Goal: Transaction & Acquisition: Book appointment/travel/reservation

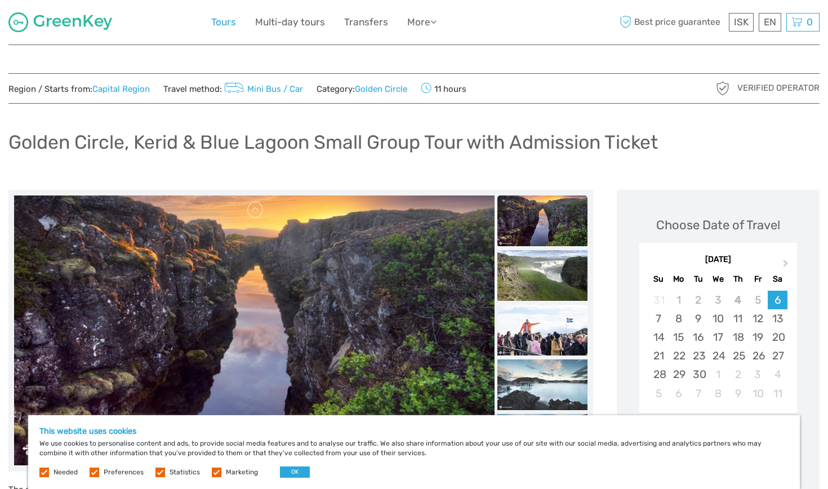
click at [222, 19] on link "Tours" at bounding box center [223, 22] width 25 height 16
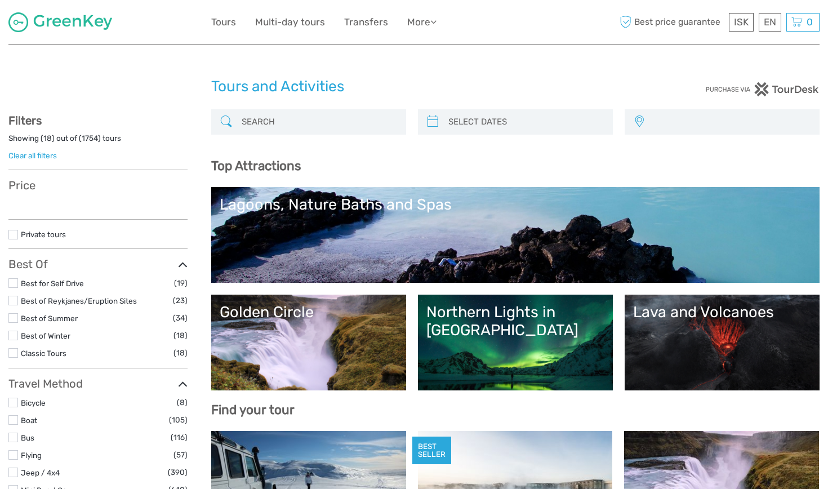
select select
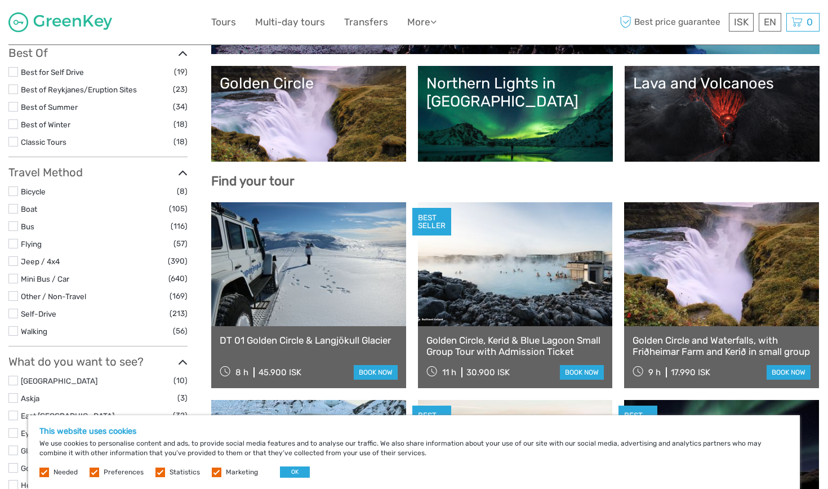
scroll to position [237, 0]
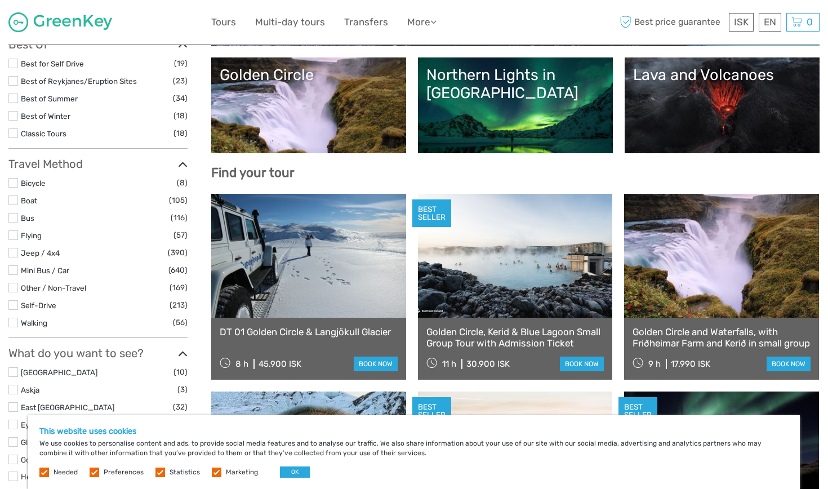
click at [702, 120] on link "Lava and Volcanoes" at bounding box center [722, 105] width 178 height 79
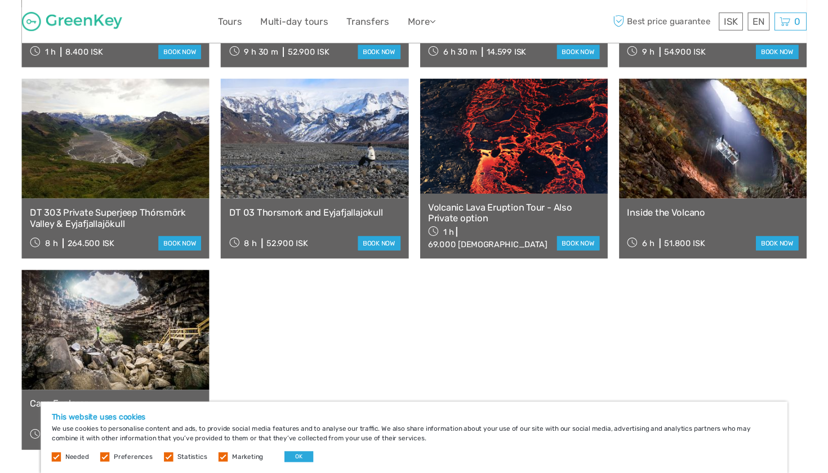
scroll to position [834, 0]
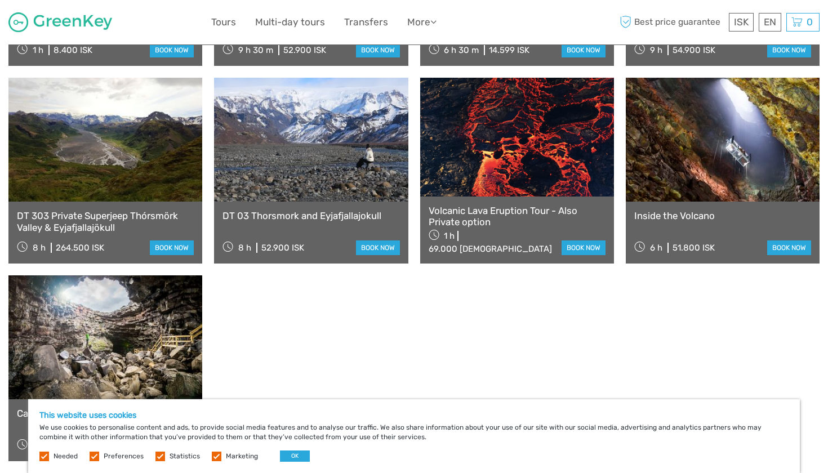
click at [112, 239] on div "8 h 264.500 ISK book now" at bounding box center [105, 247] width 177 height 16
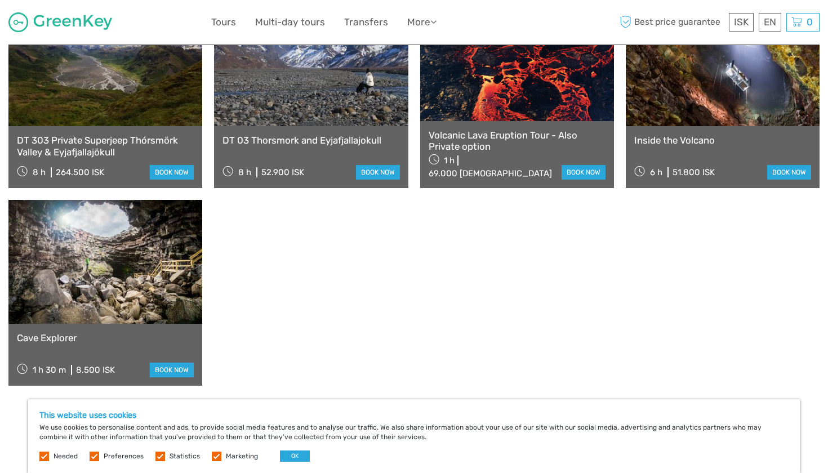
scroll to position [905, 0]
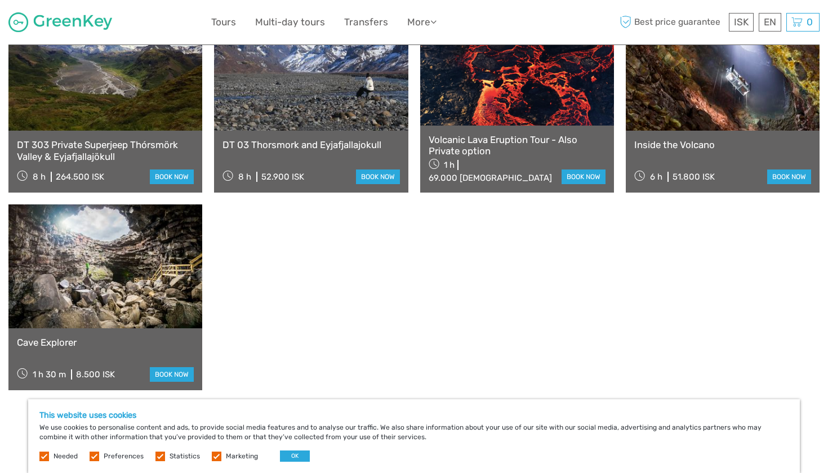
click at [162, 139] on link "DT 303 Private Superjeep Thórsmörk Valley & Eyjafjallajökull" at bounding box center [105, 150] width 177 height 23
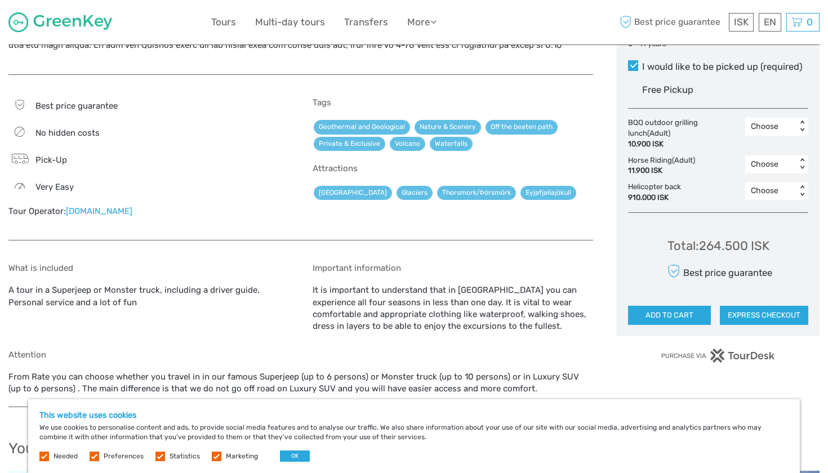
scroll to position [670, 0]
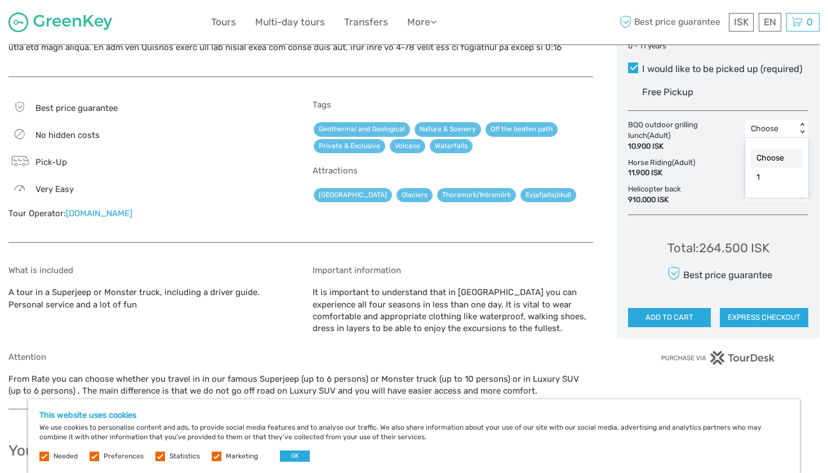
click at [769, 126] on div "Choose" at bounding box center [771, 128] width 40 height 11
click at [756, 173] on div "1" at bounding box center [777, 177] width 52 height 19
click at [766, 161] on div "Choose" at bounding box center [771, 166] width 40 height 11
click at [764, 212] on div "1" at bounding box center [777, 215] width 52 height 19
click at [770, 190] on div "Choose" at bounding box center [771, 192] width 40 height 11
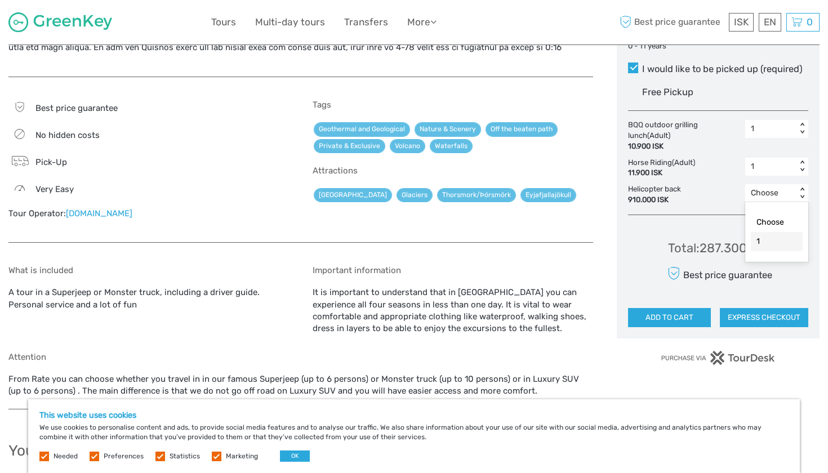
click at [768, 235] on div "1" at bounding box center [777, 241] width 52 height 19
drag, startPoint x: 748, startPoint y: 240, endPoint x: 697, endPoint y: 239, distance: 51.2
click at [697, 239] on div "Total : 1.197.300 ISK" at bounding box center [717, 247] width 105 height 17
copy div "1.197.300"
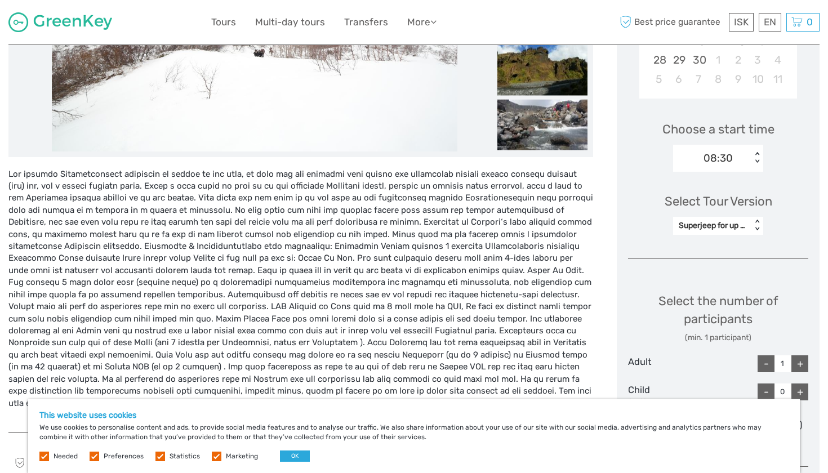
scroll to position [314, 0]
click at [731, 223] on div "Superjeep for up to 6 persons" at bounding box center [711, 225] width 67 height 11
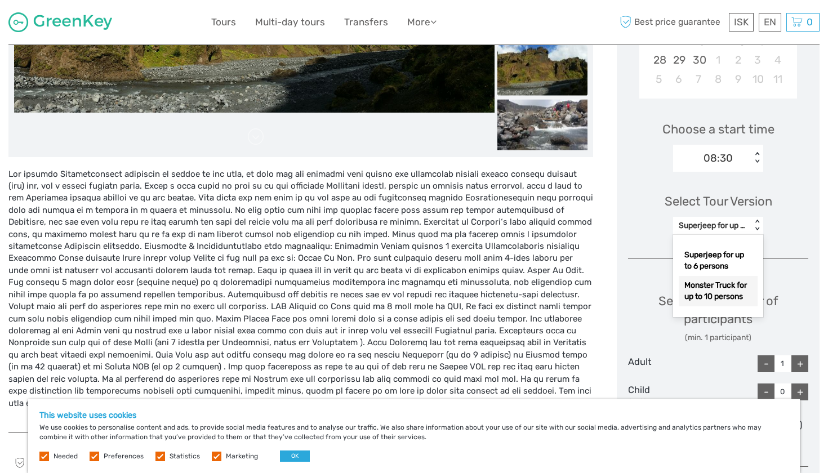
click at [719, 297] on div "Monster Truck for up to 10 persons" at bounding box center [717, 291] width 79 height 30
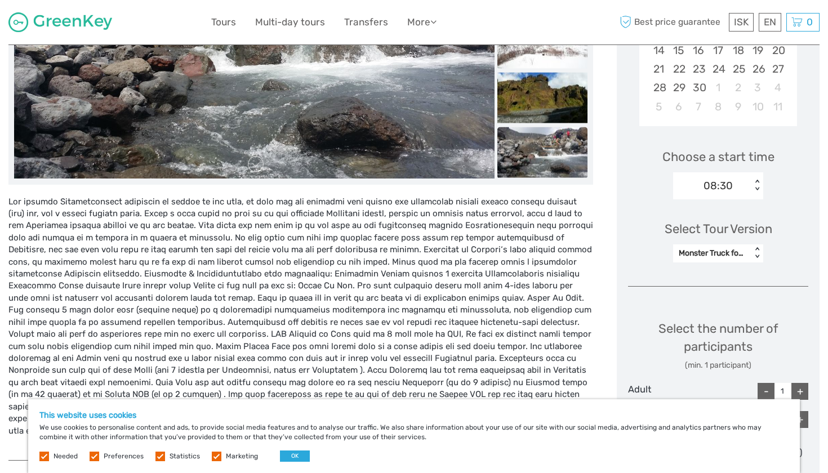
scroll to position [277, 0]
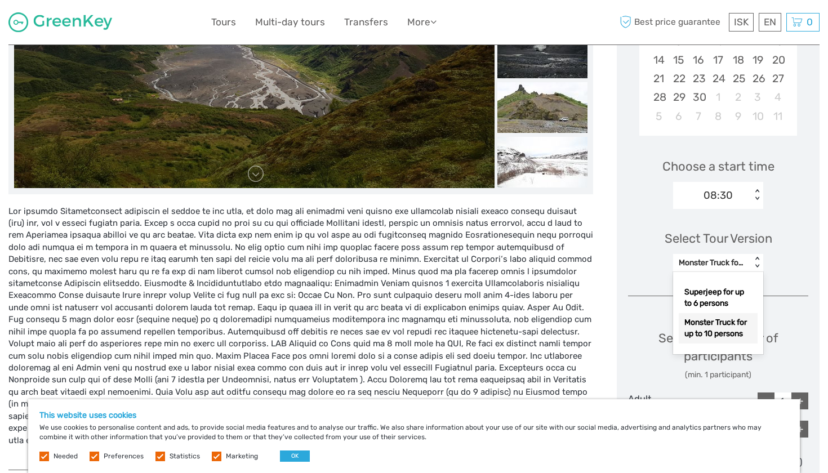
click at [743, 265] on div "Monster Truck for up to 10 persons" at bounding box center [711, 262] width 67 height 11
click at [739, 297] on div "Superjeep for up to 6 persons" at bounding box center [717, 298] width 79 height 30
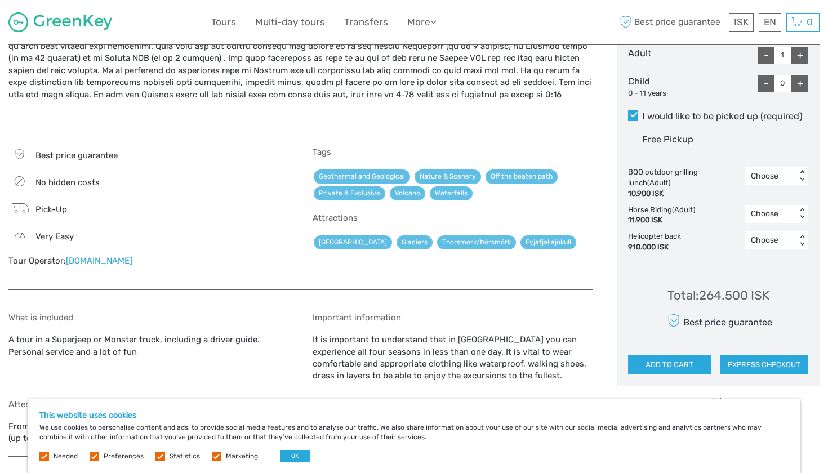
scroll to position [622, 0]
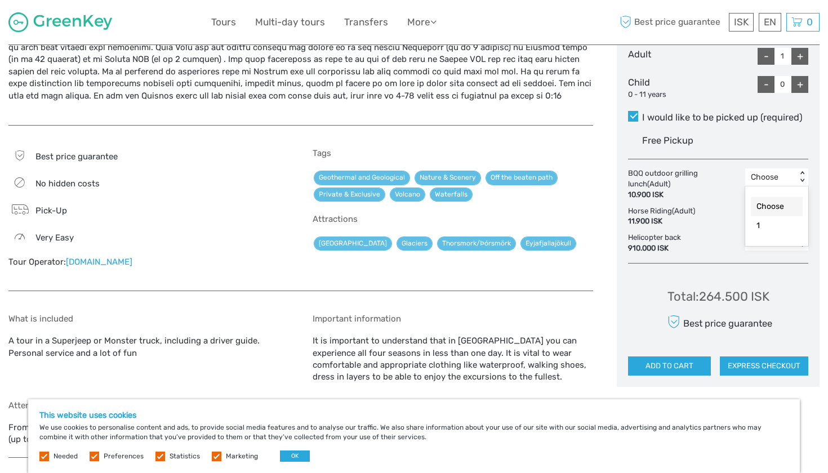
click at [766, 172] on div "Choose" at bounding box center [771, 177] width 40 height 11
click at [766, 219] on div "1" at bounding box center [777, 225] width 52 height 19
click at [801, 168] on div "1 < >" at bounding box center [776, 177] width 63 height 18
click at [767, 221] on div "1" at bounding box center [777, 225] width 52 height 19
click at [800, 51] on div "+" at bounding box center [799, 56] width 17 height 17
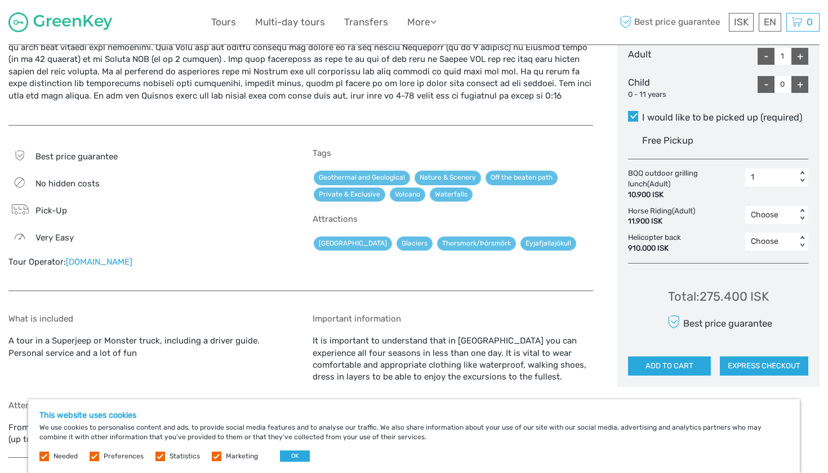
type input "2"
click at [801, 178] on div "< >" at bounding box center [802, 177] width 10 height 12
click at [778, 238] on div "2" at bounding box center [777, 244] width 52 height 19
click at [802, 209] on div "< >" at bounding box center [802, 215] width 10 height 12
click at [775, 274] on div "2" at bounding box center [777, 282] width 52 height 19
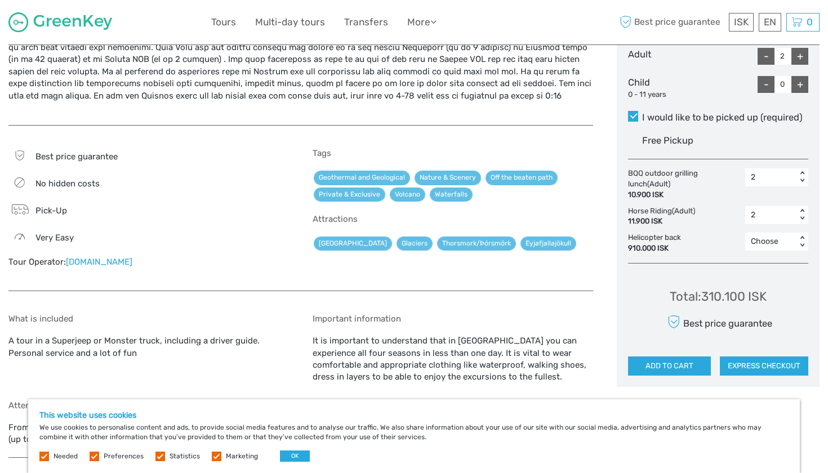
click at [798, 236] on div "< >" at bounding box center [802, 242] width 10 height 12
click at [769, 303] on div "2" at bounding box center [777, 309] width 52 height 19
click at [798, 236] on div "< >" at bounding box center [802, 242] width 10 height 12
click at [782, 266] on div "Choose" at bounding box center [777, 270] width 52 height 19
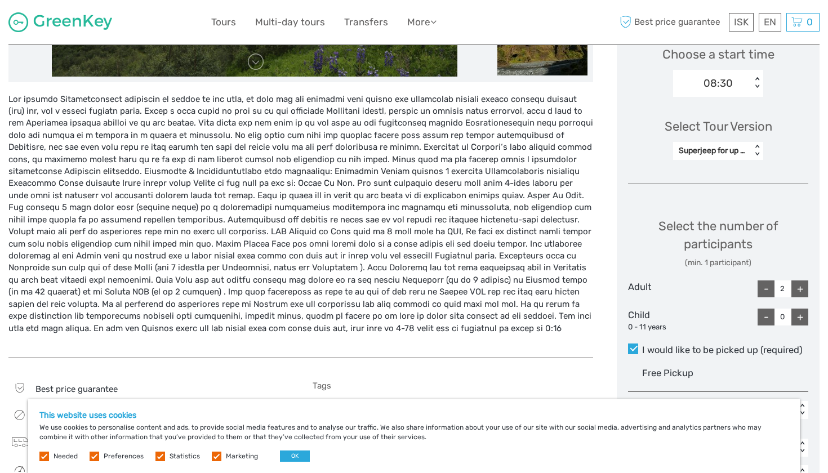
scroll to position [366, 0]
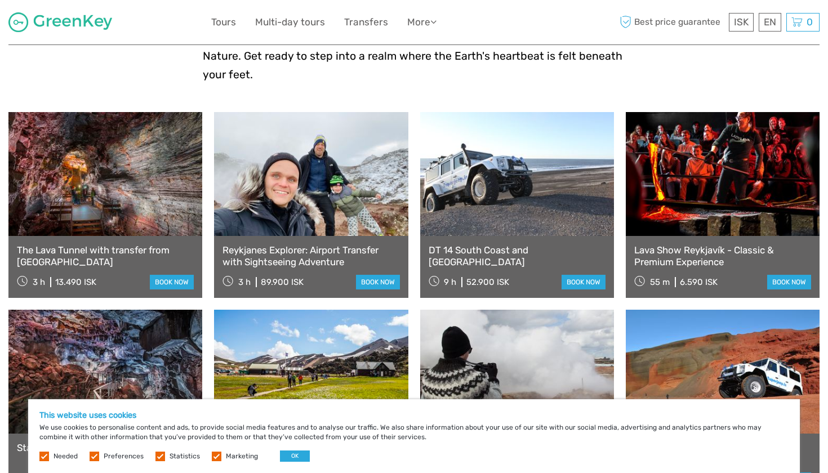
scroll to position [351, 0]
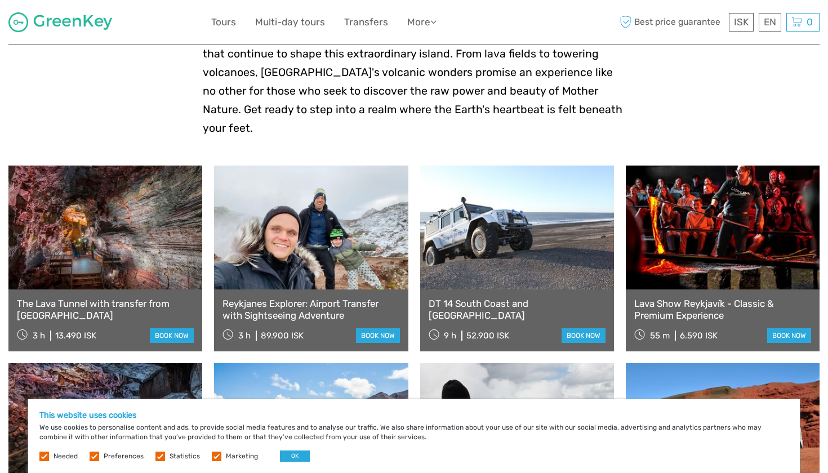
click at [303, 206] on link at bounding box center [311, 228] width 194 height 124
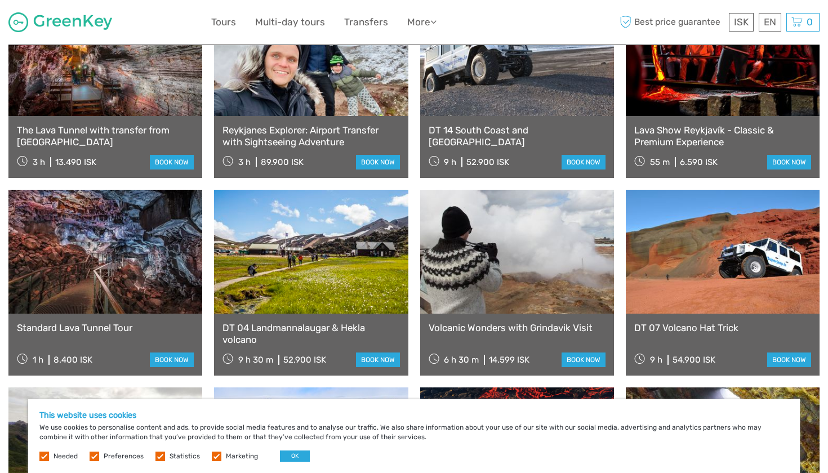
scroll to position [539, 0]
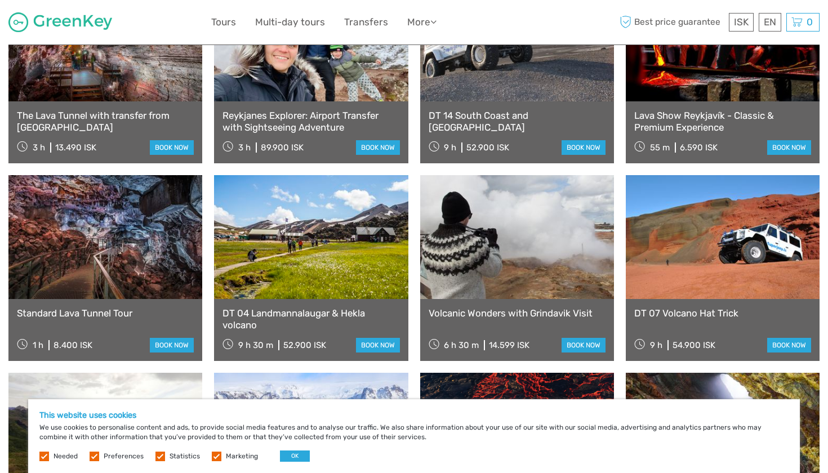
click at [175, 243] on link at bounding box center [105, 237] width 194 height 124
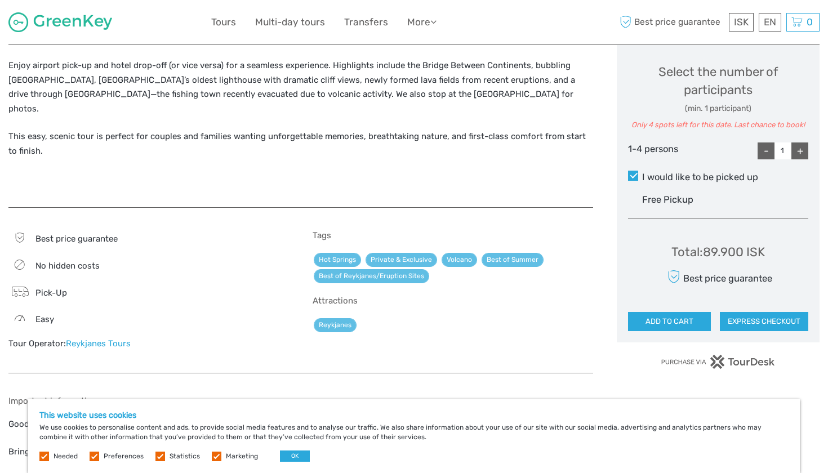
scroll to position [484, 0]
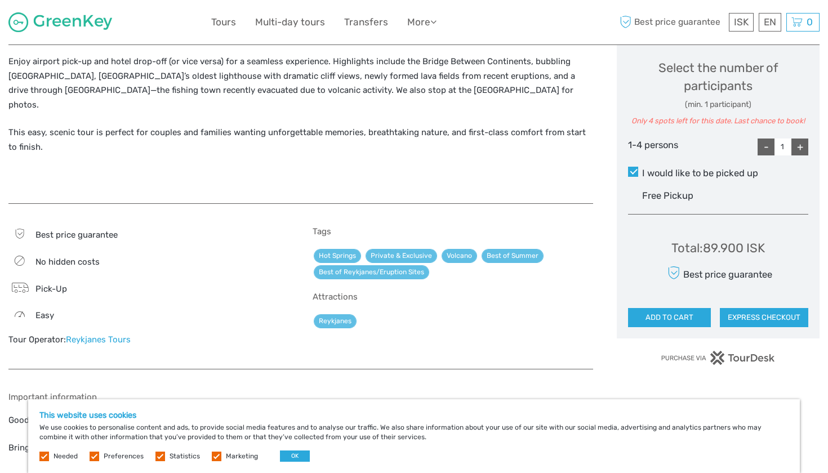
click at [794, 142] on div "+" at bounding box center [799, 147] width 17 height 17
type input "2"
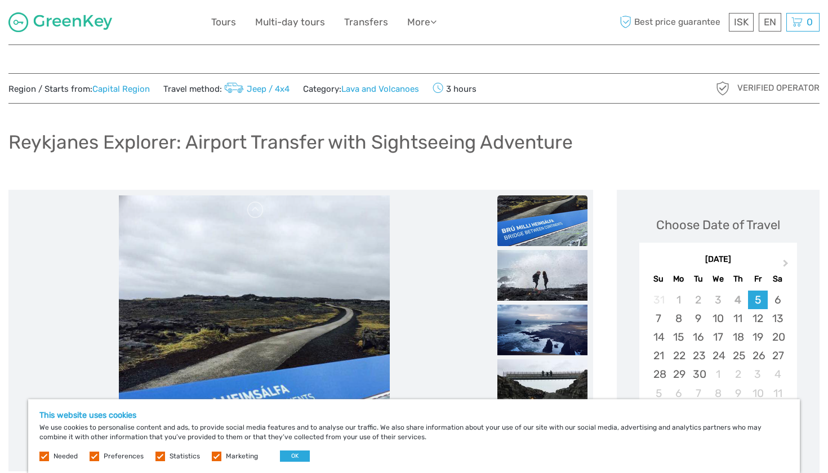
scroll to position [0, 0]
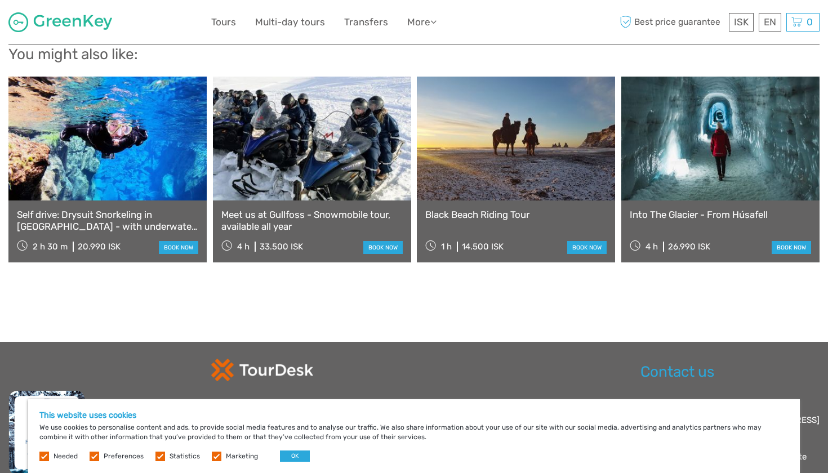
scroll to position [1038, 0]
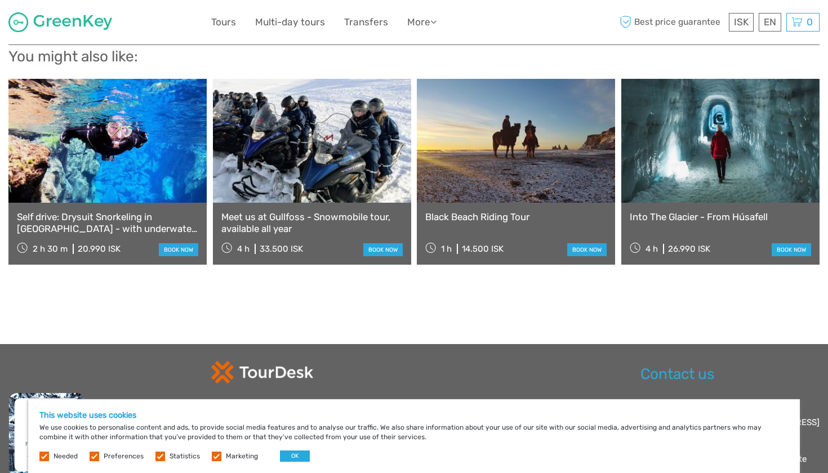
click at [521, 182] on link at bounding box center [516, 141] width 198 height 124
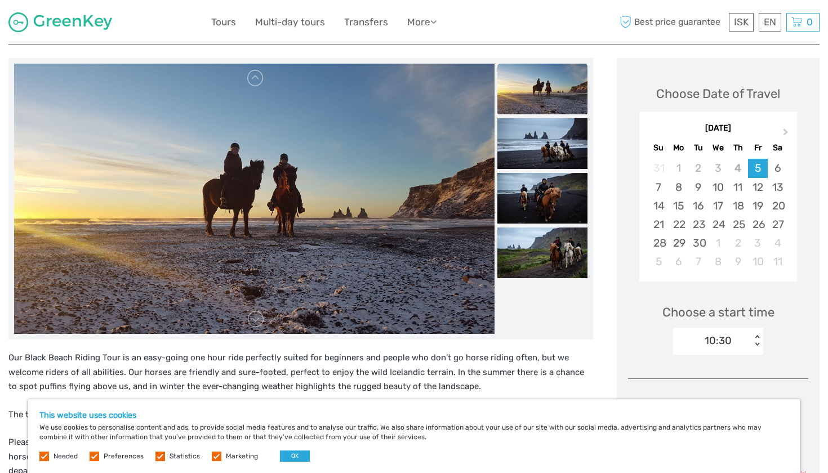
scroll to position [129, 0]
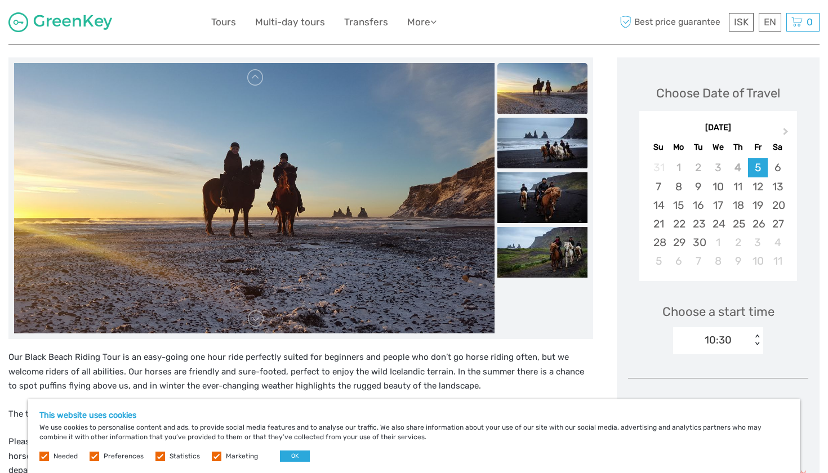
click at [521, 136] on img at bounding box center [542, 143] width 90 height 51
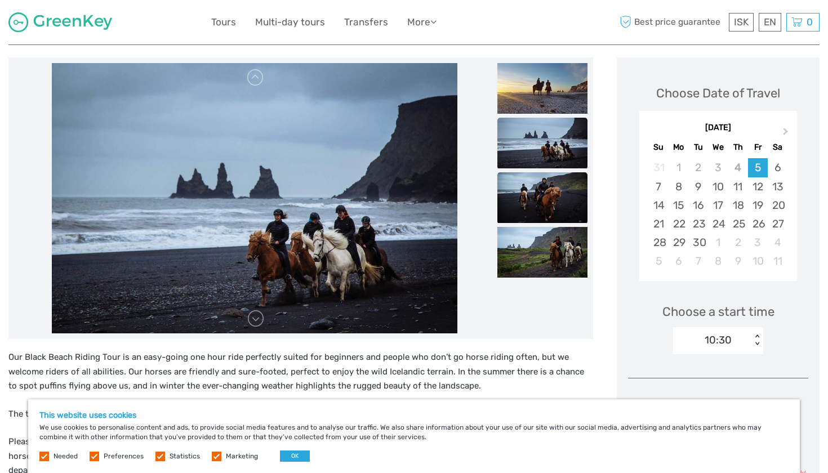
click at [522, 183] on img at bounding box center [542, 197] width 90 height 51
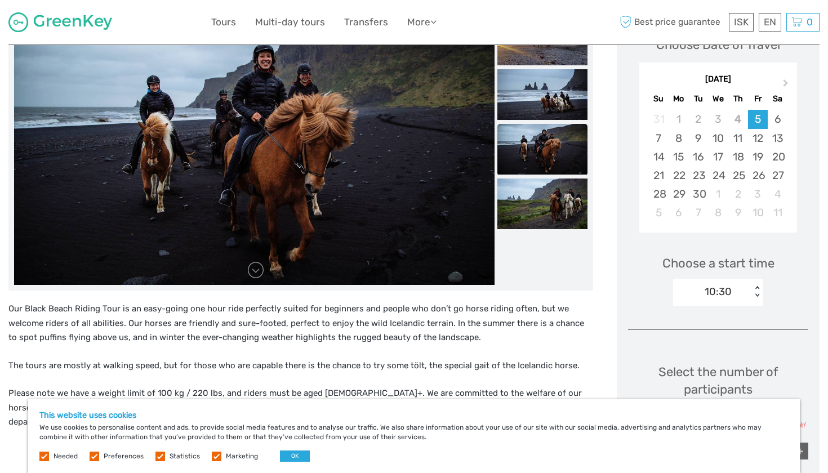
scroll to position [187, 0]
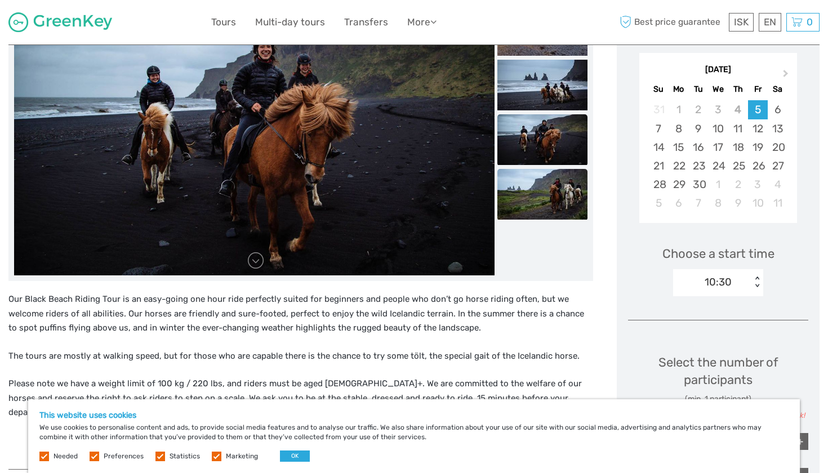
click at [519, 194] on img at bounding box center [542, 194] width 90 height 51
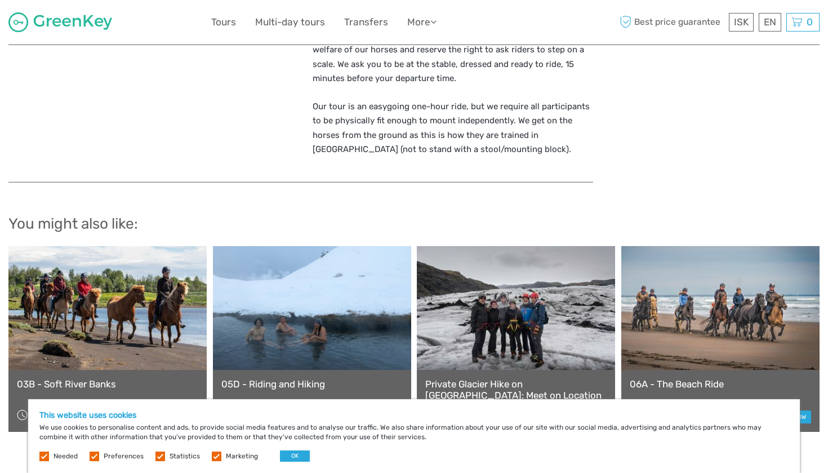
scroll to position [939, 0]
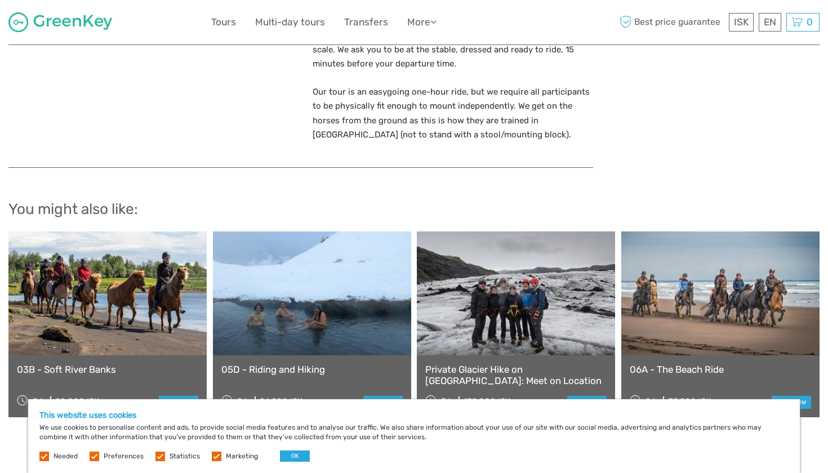
click at [355, 257] on link at bounding box center [312, 293] width 198 height 124
